Goal: Navigation & Orientation: Find specific page/section

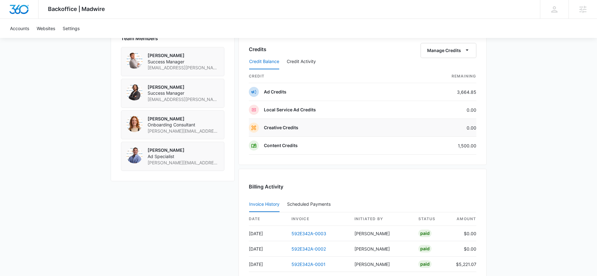
scroll to position [434, 0]
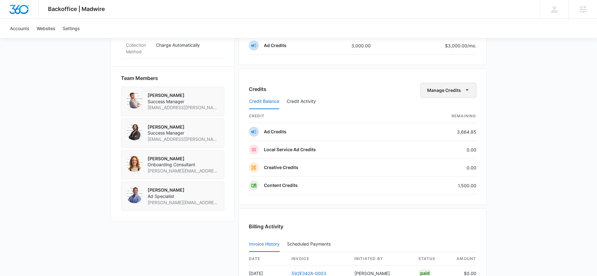
click at [459, 87] on button "Manage Credits" at bounding box center [449, 90] width 56 height 15
click at [462, 106] on button "Transfer Credits" at bounding box center [449, 110] width 56 height 9
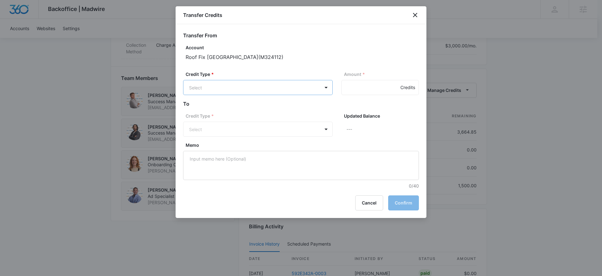
click at [255, 94] on body "Backoffice | Madwire Apps Settings Christian Kellogg Christian.Kellogg@madwire.…" at bounding box center [301, 16] width 602 height 901
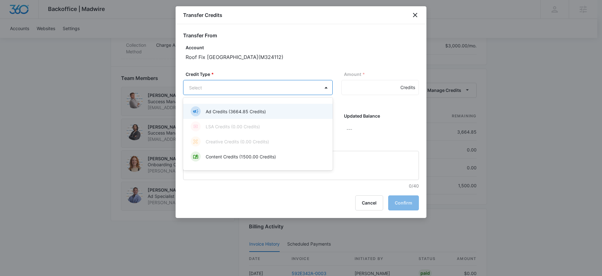
click at [244, 111] on p "Ad Credits (3664.85 Credits)" at bounding box center [236, 111] width 60 height 7
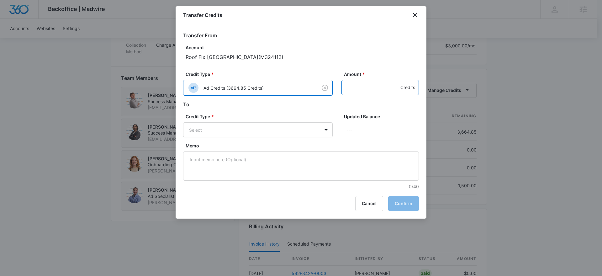
click at [361, 86] on input "Amount *" at bounding box center [380, 87] width 77 height 15
type input "500"
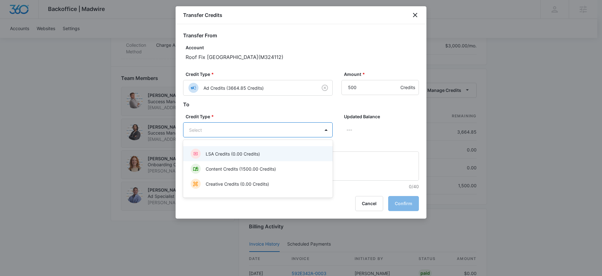
click at [229, 127] on body "Backoffice | Madwire Apps Settings Christian Kellogg Christian.Kellogg@madwire.…" at bounding box center [301, 16] width 602 height 901
drag, startPoint x: 234, startPoint y: 155, endPoint x: 344, endPoint y: 142, distance: 111.5
click at [234, 155] on p "LSA Credits (0.00 Credits)" at bounding box center [233, 154] width 54 height 7
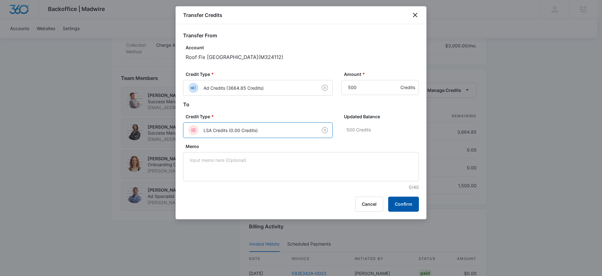
click at [409, 201] on button "Confirm" at bounding box center [403, 204] width 31 height 15
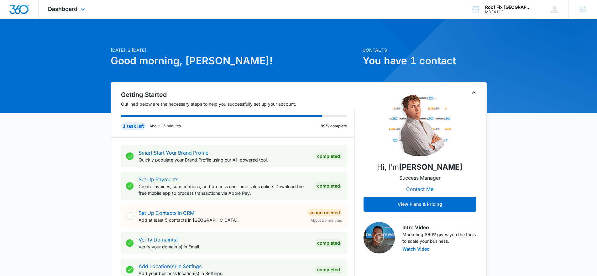
click at [76, 8] on span "Dashboard" at bounding box center [62, 9] width 29 height 7
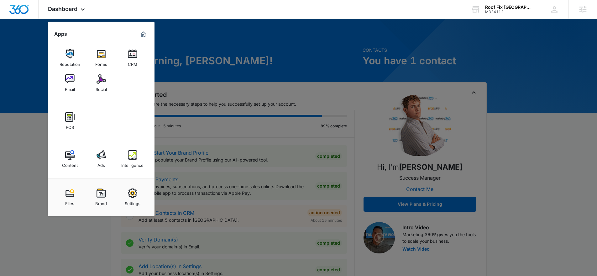
click at [98, 155] on img at bounding box center [101, 154] width 9 height 9
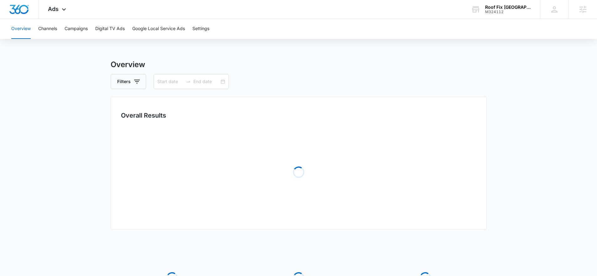
type input "07/11/2025"
type input "08/10/2025"
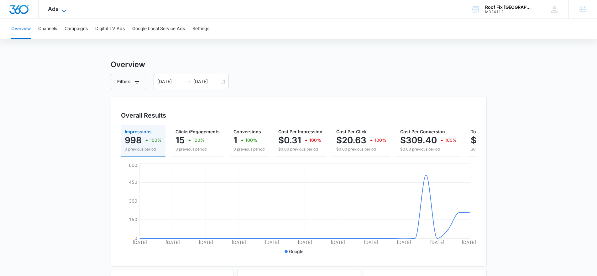
click at [52, 10] on span "Ads" at bounding box center [53, 9] width 11 height 7
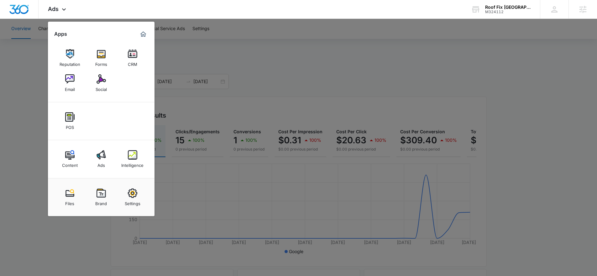
click at [211, 67] on div at bounding box center [298, 138] width 597 height 276
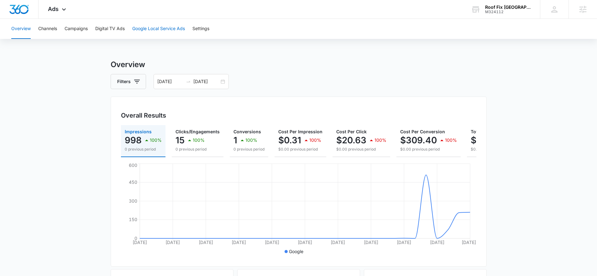
click at [161, 27] on button "Google Local Service Ads" at bounding box center [158, 29] width 53 height 20
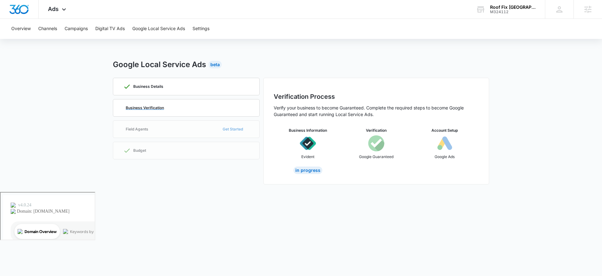
click at [224, 108] on div "Business Verification" at bounding box center [186, 107] width 126 height 17
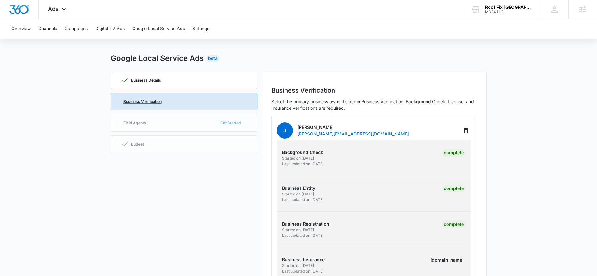
scroll to position [37, 0]
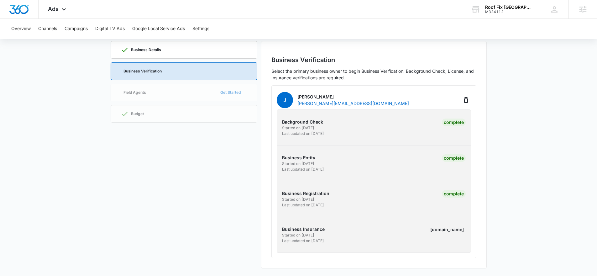
click at [449, 228] on div "labels.review" at bounding box center [447, 230] width 37 height 8
click at [449, 230] on div "labels.review" at bounding box center [447, 230] width 37 height 8
click at [298, 229] on p "Business Insurance" at bounding box center [327, 229] width 90 height 7
copy div "Roof Fix USA M324112"
drag, startPoint x: 523, startPoint y: 14, endPoint x: 504, endPoint y: 6, distance: 20.2
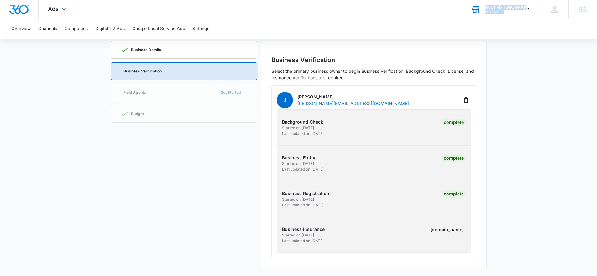
click at [504, 6] on div "Roof Fix USA M324112 Your Accounts View All" at bounding box center [501, 9] width 78 height 19
click at [467, 102] on icon "Delete" at bounding box center [467, 100] width 8 height 8
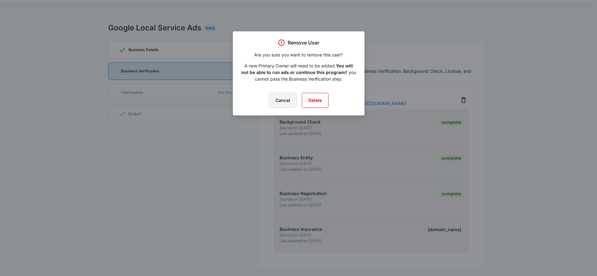
click at [280, 100] on button "Cancel" at bounding box center [283, 100] width 28 height 15
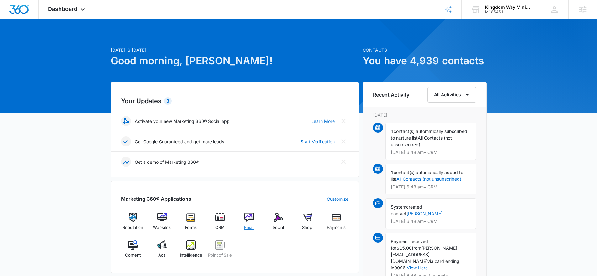
click at [248, 222] on div "Email" at bounding box center [249, 224] width 24 height 23
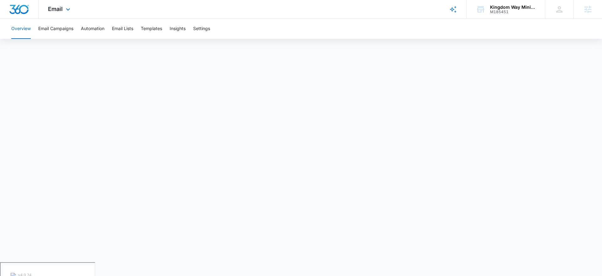
drag, startPoint x: 53, startPoint y: 3, endPoint x: 57, endPoint y: 3, distance: 3.8
click at [53, 3] on div "Email Apps Reputation Websites Forms CRM Email Social Shop Payments POS Content…" at bounding box center [60, 9] width 43 height 19
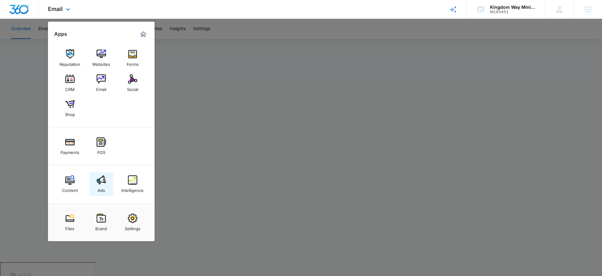
click at [98, 187] on div "Ads" at bounding box center [102, 189] width 8 height 8
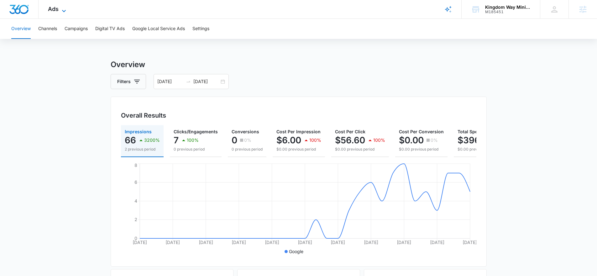
click at [62, 9] on icon at bounding box center [64, 11] width 8 height 8
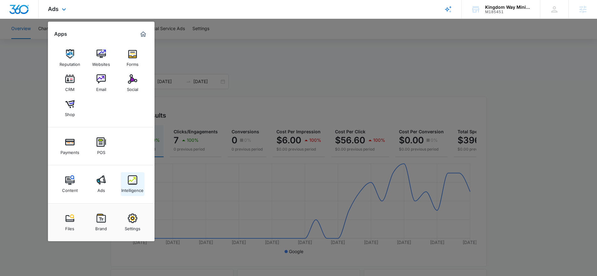
click at [132, 192] on div "Intelligence" at bounding box center [132, 189] width 22 height 8
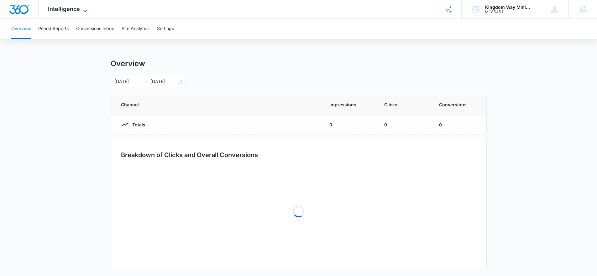
click at [69, 8] on span "Intelligence" at bounding box center [64, 9] width 32 height 7
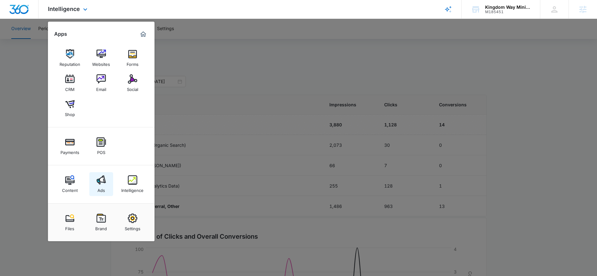
click at [95, 189] on link "Ads" at bounding box center [101, 184] width 24 height 24
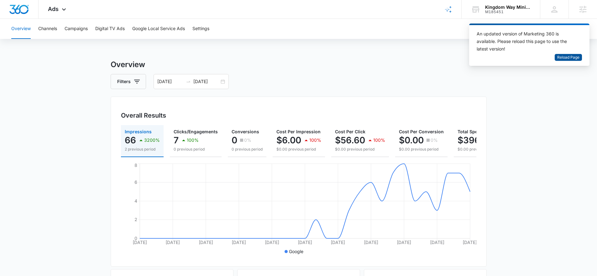
click at [573, 55] on span "Reload Page" at bounding box center [569, 58] width 22 height 6
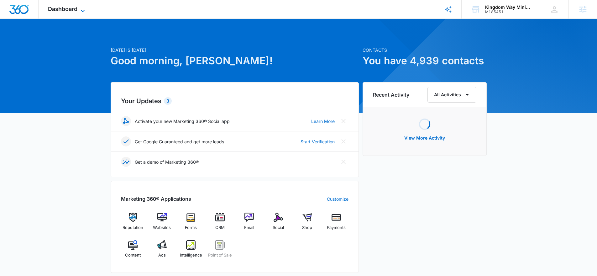
click at [64, 9] on span "Dashboard" at bounding box center [62, 9] width 29 height 7
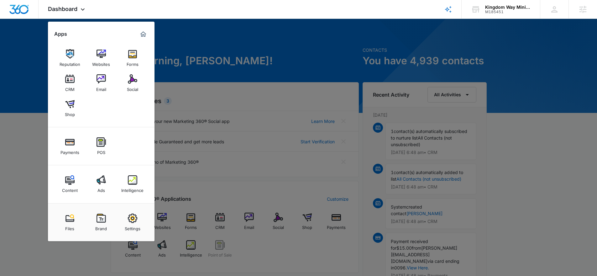
click at [336, 51] on div at bounding box center [298, 138] width 597 height 276
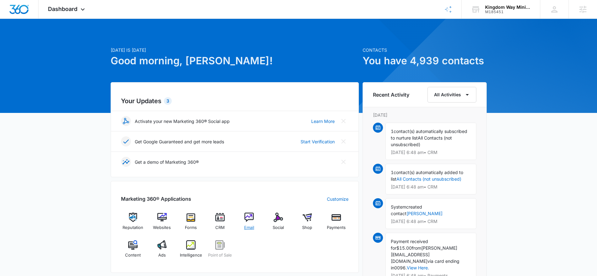
click at [243, 229] on div "Email" at bounding box center [249, 224] width 24 height 23
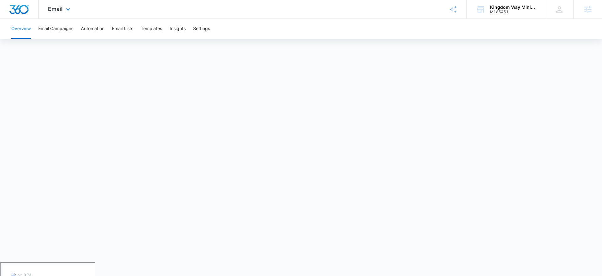
click at [62, 9] on div "Email Apps Reputation Websites Forms CRM Email Social Shop Payments POS Content…" at bounding box center [60, 9] width 43 height 19
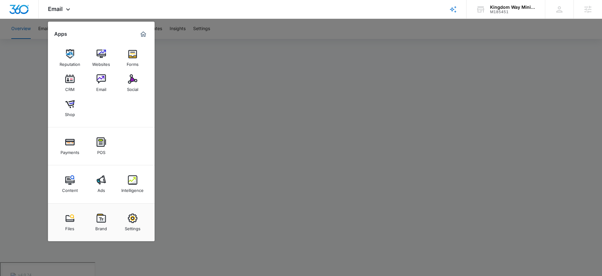
click at [230, 73] on div at bounding box center [301, 138] width 602 height 276
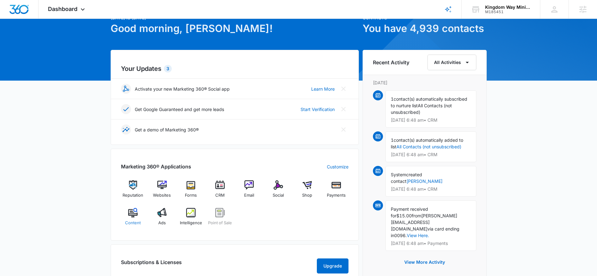
scroll to position [54, 0]
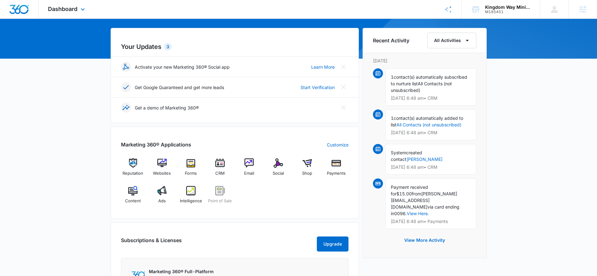
drag, startPoint x: 65, startPoint y: 1, endPoint x: 66, endPoint y: 15, distance: 13.9
click at [65, 4] on div "Dashboard Apps Reputation Websites Forms CRM Email Social Shop Payments POS Con…" at bounding box center [67, 9] width 57 height 19
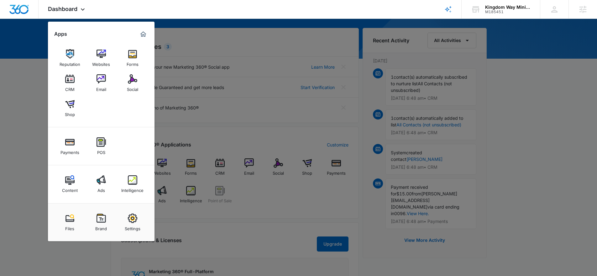
click at [265, 107] on div at bounding box center [298, 138] width 597 height 276
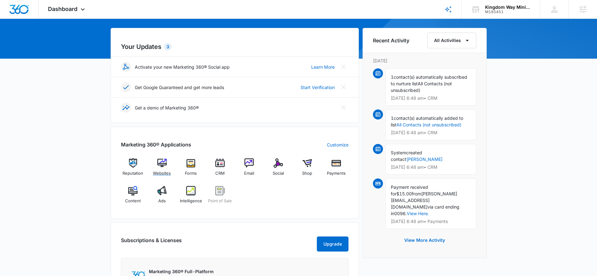
drag, startPoint x: 157, startPoint y: 168, endPoint x: 182, endPoint y: 181, distance: 27.7
click at [158, 167] on img at bounding box center [161, 162] width 9 height 9
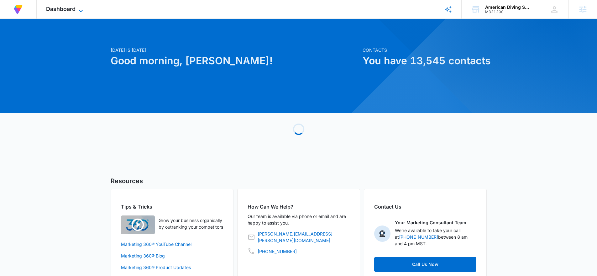
click at [78, 8] on icon at bounding box center [81, 11] width 8 height 8
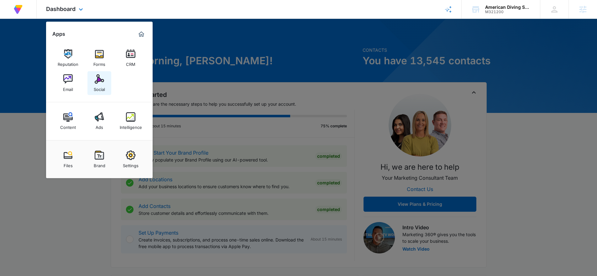
click at [98, 86] on div "Social" at bounding box center [99, 88] width 11 height 8
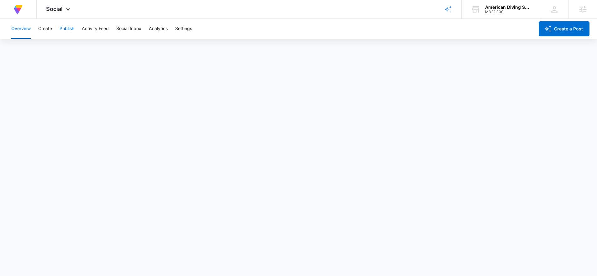
click at [63, 23] on button "Publish" at bounding box center [67, 29] width 15 height 20
click at [41, 27] on button "Create" at bounding box center [45, 29] width 14 height 20
click at [62, 46] on button "Approvals" at bounding box center [61, 48] width 21 height 18
click at [25, 47] on button "Content Library" at bounding box center [27, 48] width 32 height 18
click at [69, 50] on button "Approvals" at bounding box center [61, 48] width 21 height 18
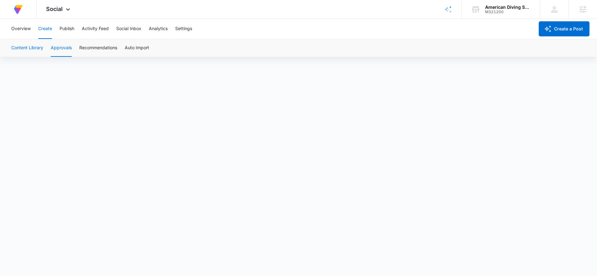
click at [27, 47] on button "Content Library" at bounding box center [27, 48] width 32 height 18
click at [72, 22] on button "Publish" at bounding box center [67, 29] width 15 height 20
click at [55, 48] on button "Schedules" at bounding box center [47, 48] width 21 height 18
click at [24, 50] on button "Calendar" at bounding box center [20, 48] width 19 height 18
click at [39, 28] on button "Create" at bounding box center [45, 29] width 14 height 20
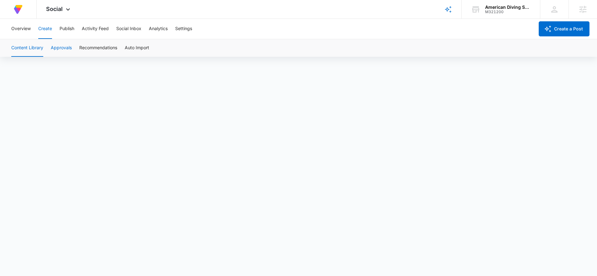
click at [62, 45] on button "Approvals" at bounding box center [61, 48] width 21 height 18
click at [20, 32] on button "Overview" at bounding box center [20, 29] width 19 height 20
drag, startPoint x: 43, startPoint y: 28, endPoint x: 32, endPoint y: 38, distance: 14.7
click at [43, 28] on button "Create" at bounding box center [45, 29] width 14 height 20
click at [22, 48] on button "Content Library" at bounding box center [27, 48] width 32 height 18
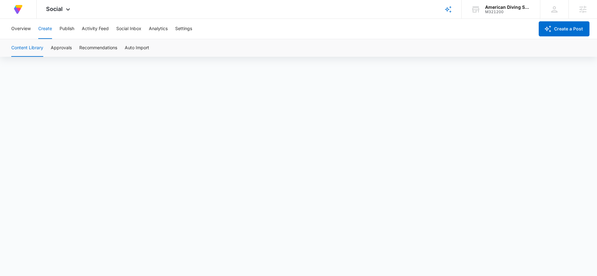
scroll to position [4, 0]
click at [60, 51] on button "Approvals" at bounding box center [61, 48] width 21 height 18
click at [28, 49] on button "Content Library" at bounding box center [27, 48] width 32 height 18
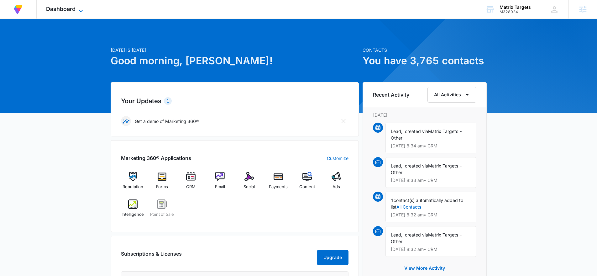
click at [72, 6] on span "Dashboard" at bounding box center [60, 9] width 29 height 7
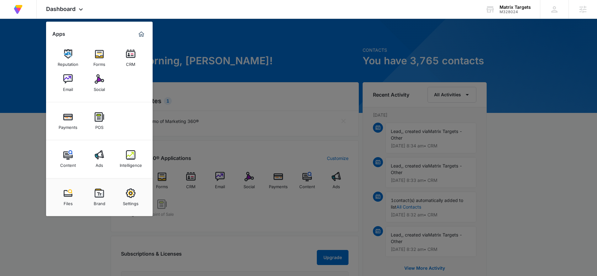
click at [77, 158] on link "Content" at bounding box center [68, 159] width 24 height 24
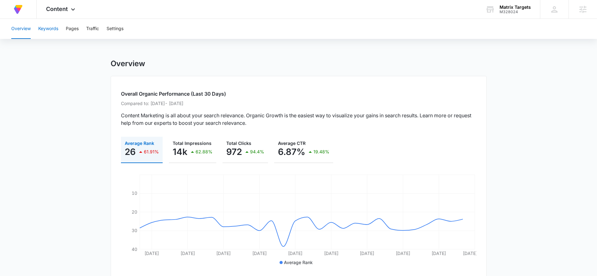
click at [50, 30] on button "Keywords" at bounding box center [48, 29] width 20 height 20
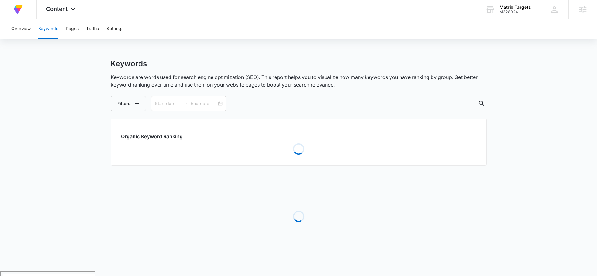
type input "[DATE]"
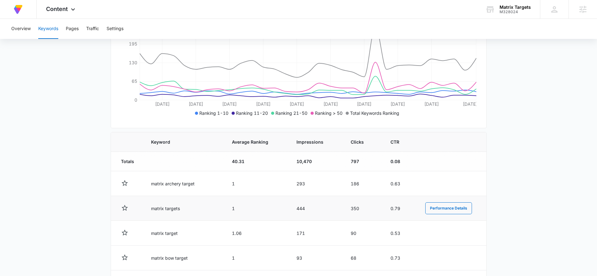
scroll to position [138, 0]
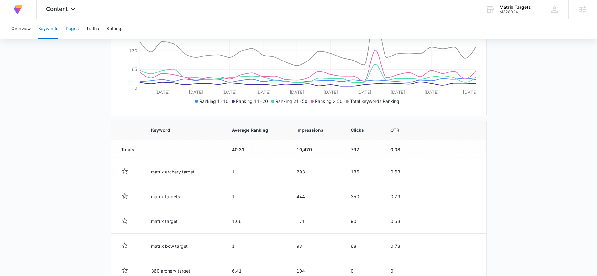
click at [72, 29] on button "Pages" at bounding box center [72, 29] width 13 height 20
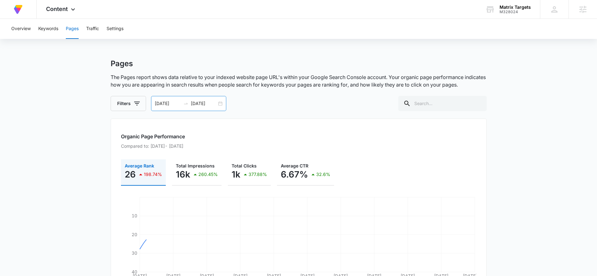
click at [218, 104] on div "[DATE] [DATE]" at bounding box center [188, 103] width 75 height 15
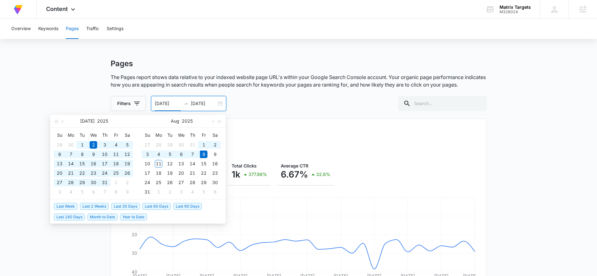
click at [159, 207] on span "Last 60 Days" at bounding box center [156, 206] width 29 height 7
type input "[DATE]"
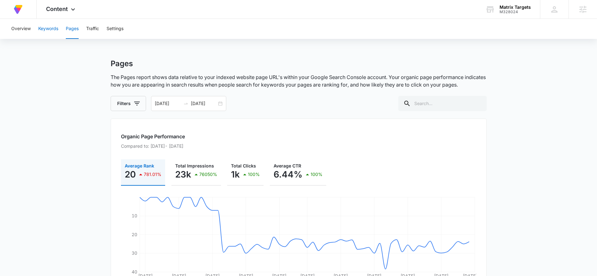
click at [41, 27] on button "Keywords" at bounding box center [48, 29] width 20 height 20
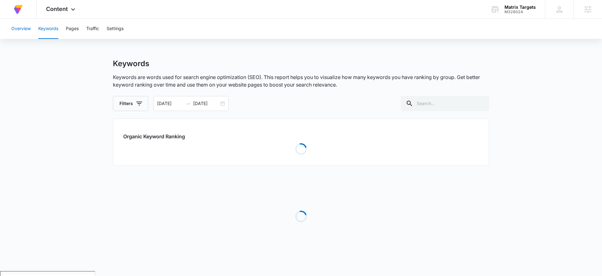
click at [23, 30] on button "Overview" at bounding box center [20, 29] width 19 height 20
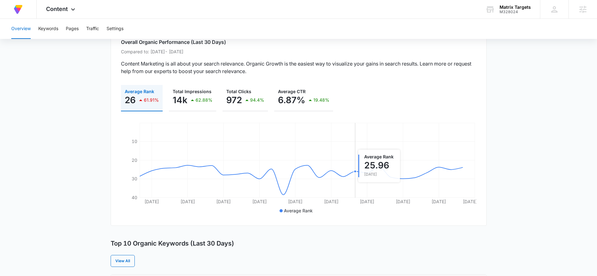
scroll to position [51, 0]
click at [60, 5] on div "Content Apps Reputation Forms CRM Email Social Payments POS Content Ads Intelli…" at bounding box center [62, 9] width 50 height 19
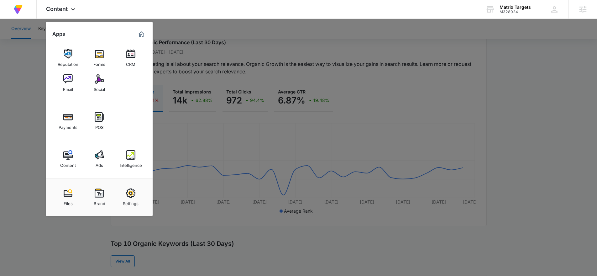
click at [297, 62] on div at bounding box center [298, 138] width 597 height 276
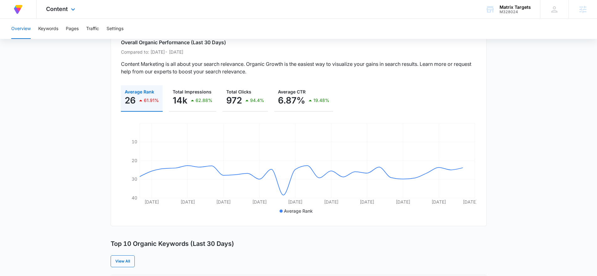
drag, startPoint x: 66, startPoint y: 8, endPoint x: 87, endPoint y: 33, distance: 31.8
click at [66, 8] on span "Content" at bounding box center [57, 9] width 22 height 7
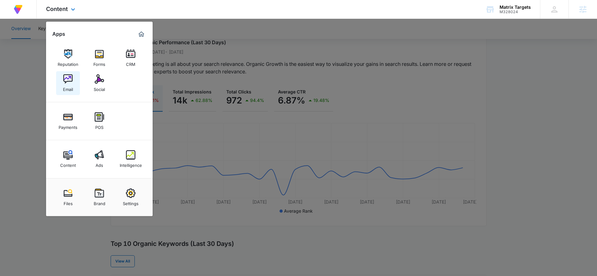
click at [61, 89] on link "Email" at bounding box center [68, 83] width 24 height 24
